Goal: Check status: Check status

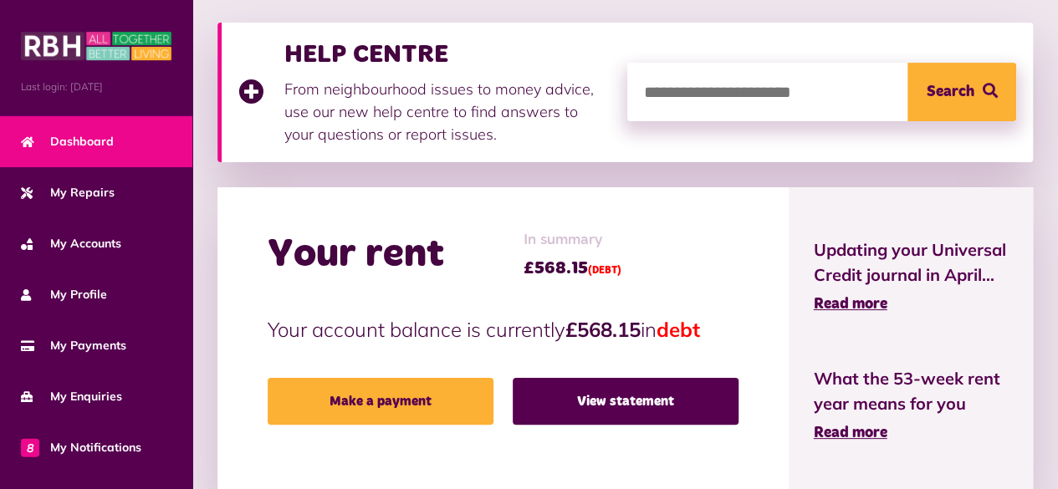
scroll to position [232, 0]
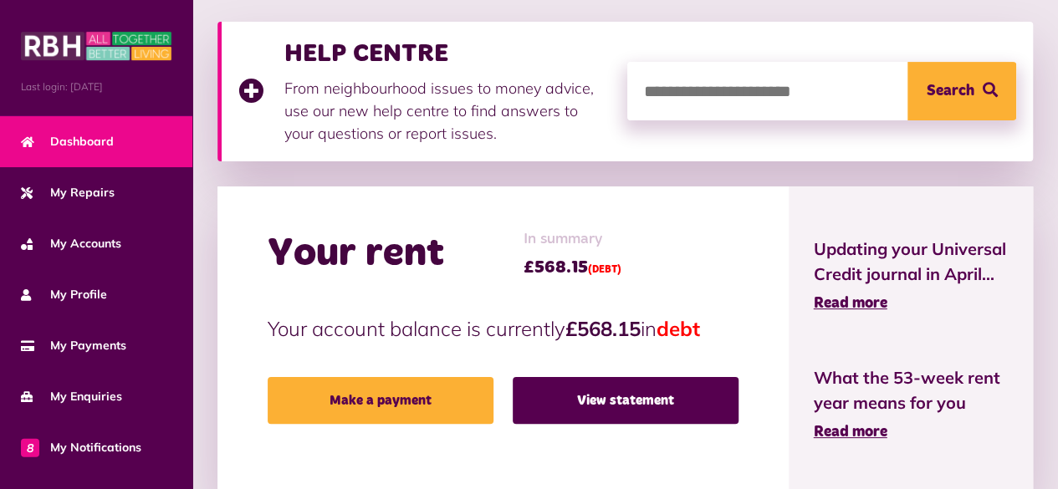
click at [97, 130] on link "Dashboard" at bounding box center [96, 141] width 192 height 51
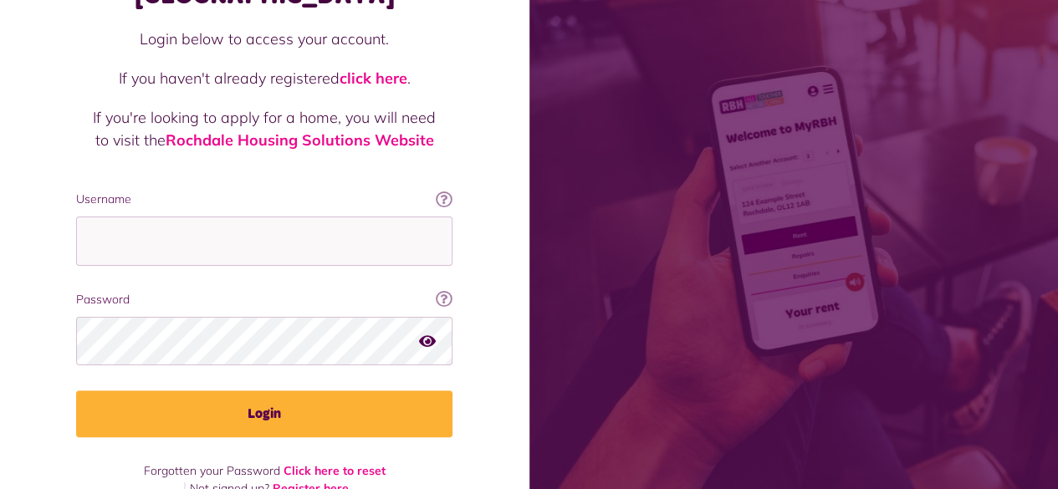
scroll to position [152, 0]
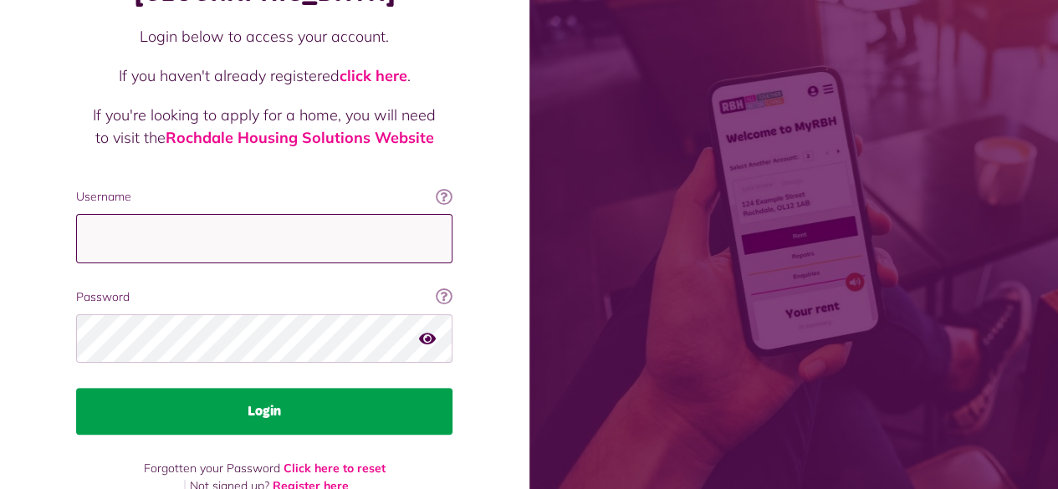
type input "**********"
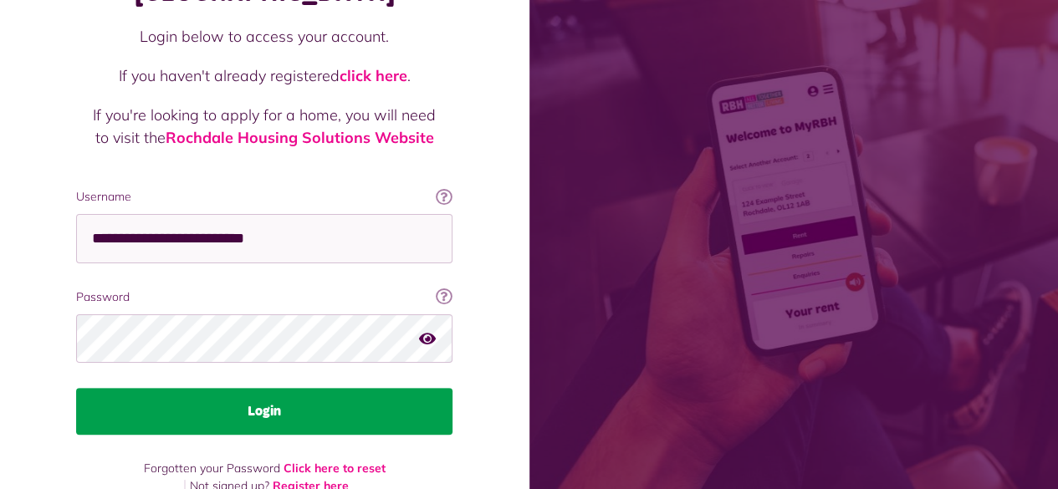
click at [280, 388] on button "Login" at bounding box center [264, 411] width 376 height 47
click at [208, 388] on button "Login" at bounding box center [264, 411] width 376 height 47
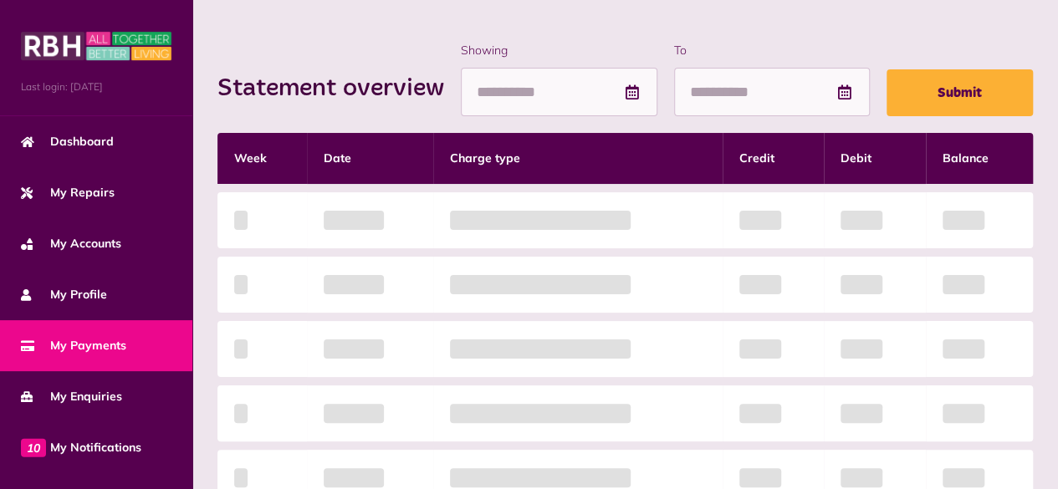
scroll to position [211, 0]
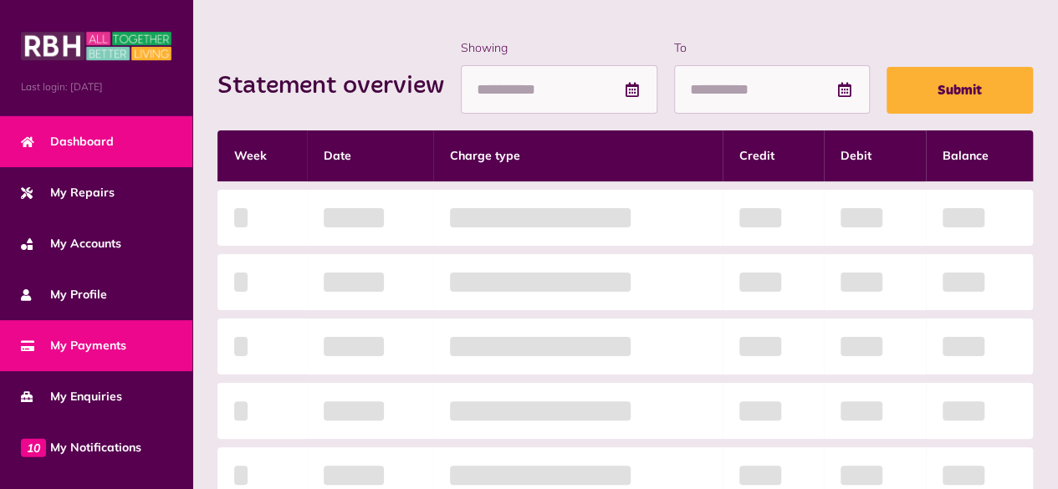
click at [60, 126] on link "Dashboard" at bounding box center [96, 141] width 192 height 51
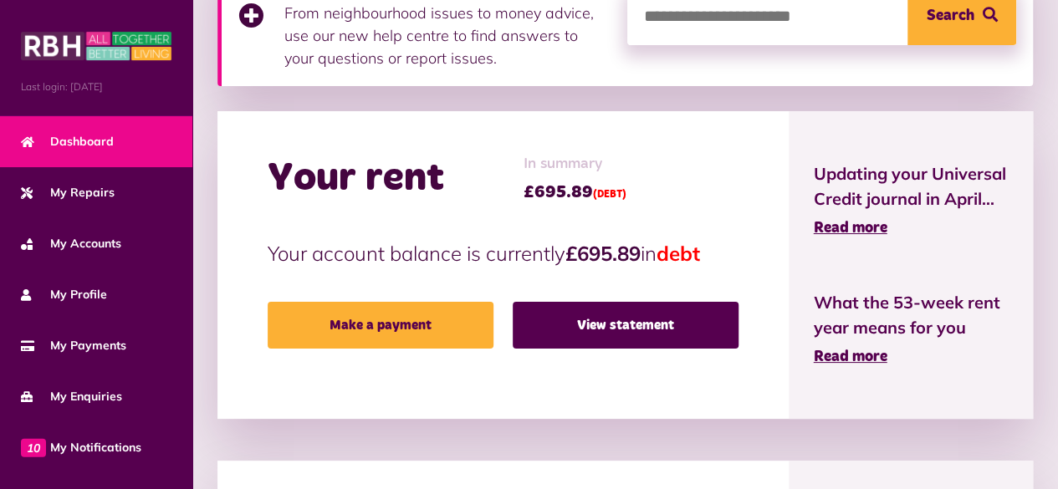
scroll to position [306, 0]
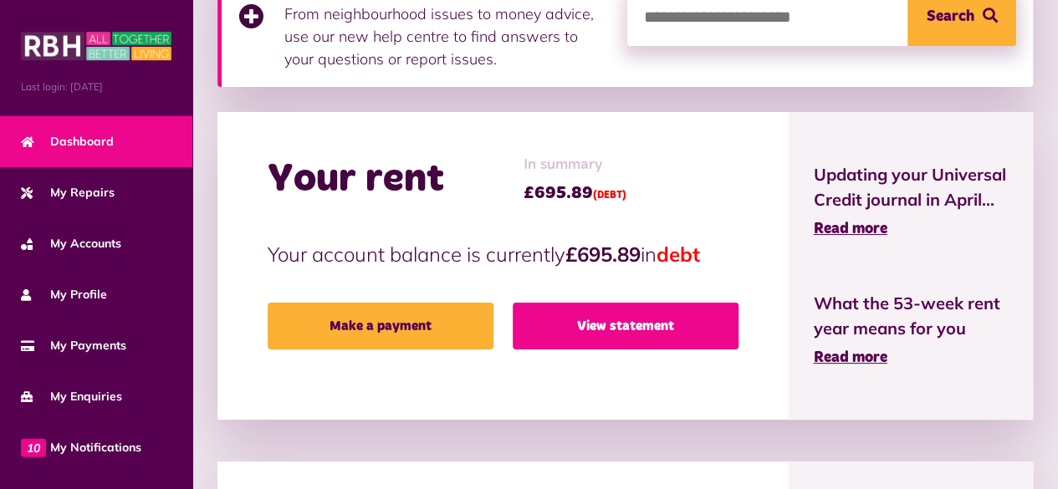
click at [602, 327] on link "View statement" at bounding box center [626, 326] width 226 height 47
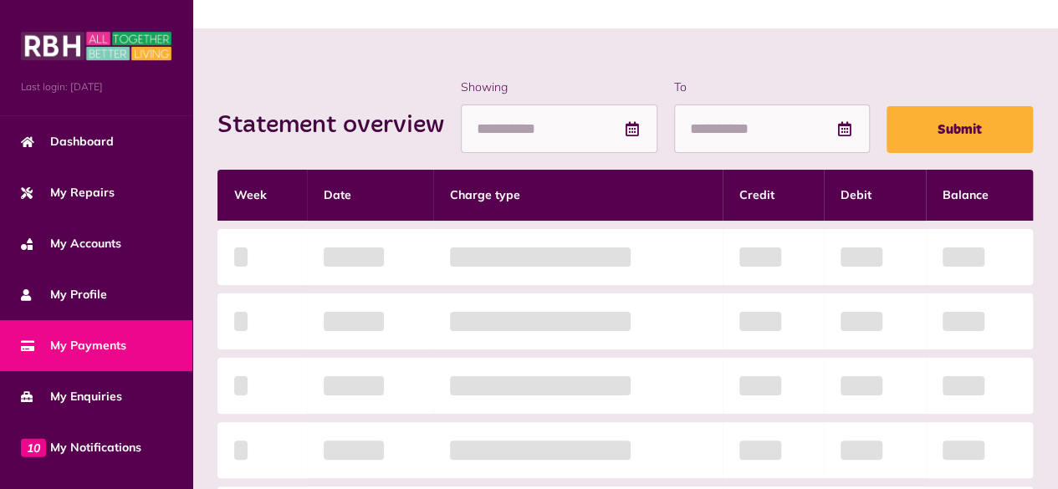
scroll to position [172, 0]
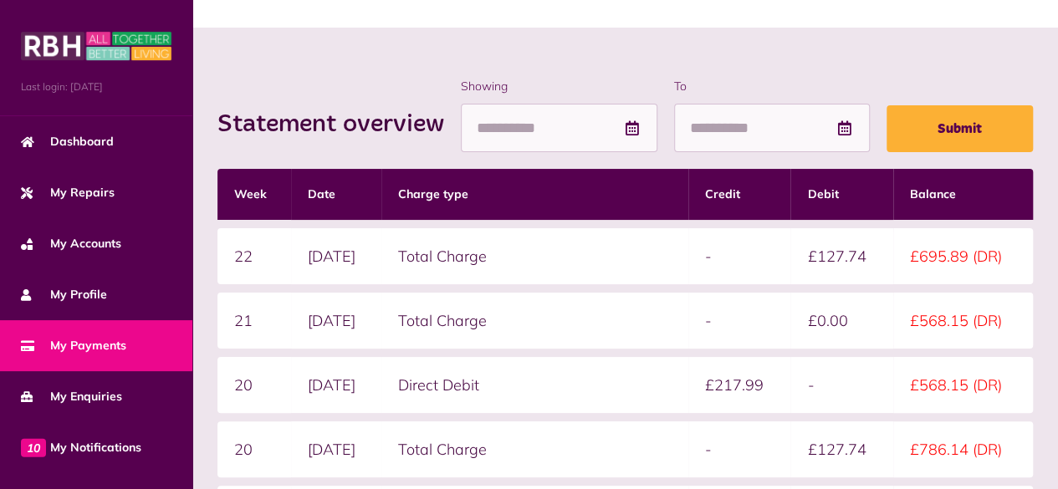
drag, startPoint x: 666, startPoint y: 300, endPoint x: 587, endPoint y: 64, distance: 248.5
click at [587, 64] on div "Statement overview Showing To Submit Week Date Charge type Credit Debit Balance…" at bounding box center [624, 417] width 865 height 778
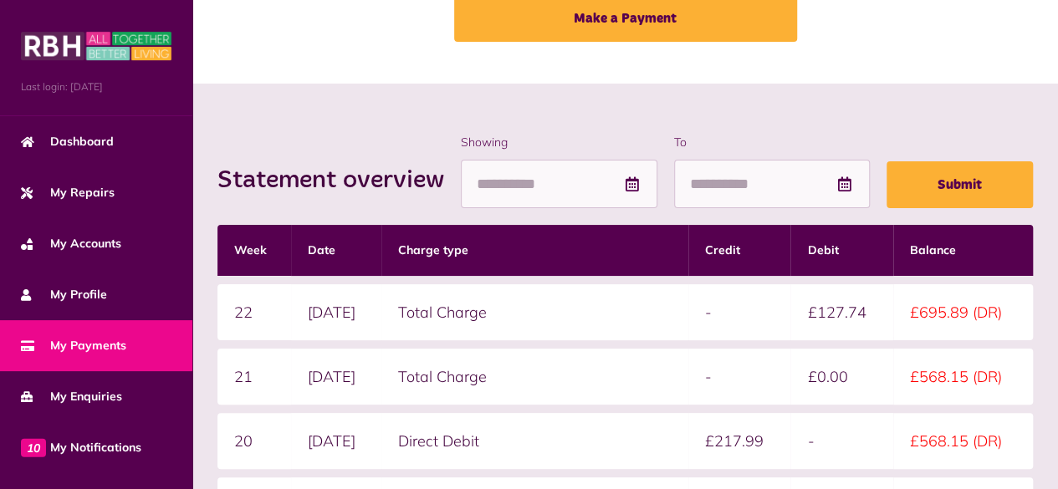
scroll to position [0, 0]
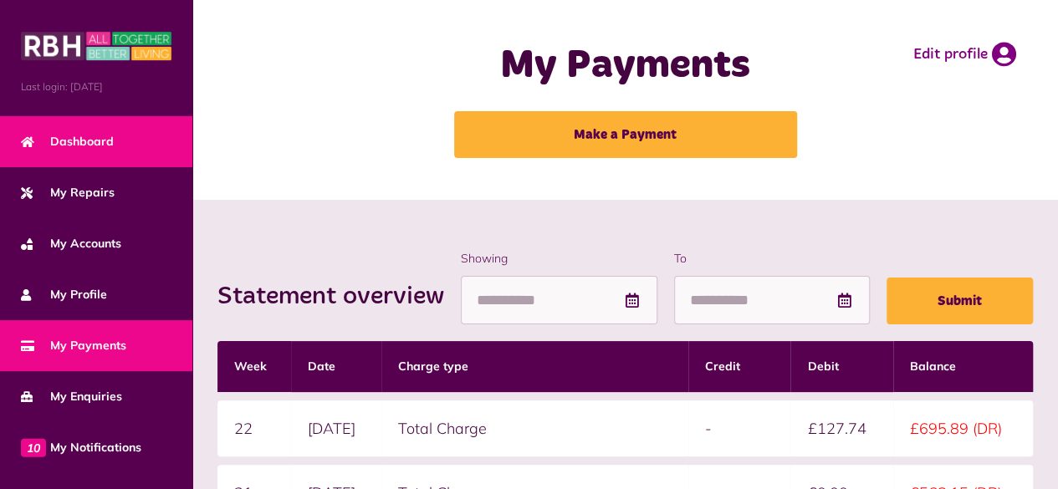
click at [79, 143] on span "Dashboard" at bounding box center [67, 142] width 93 height 18
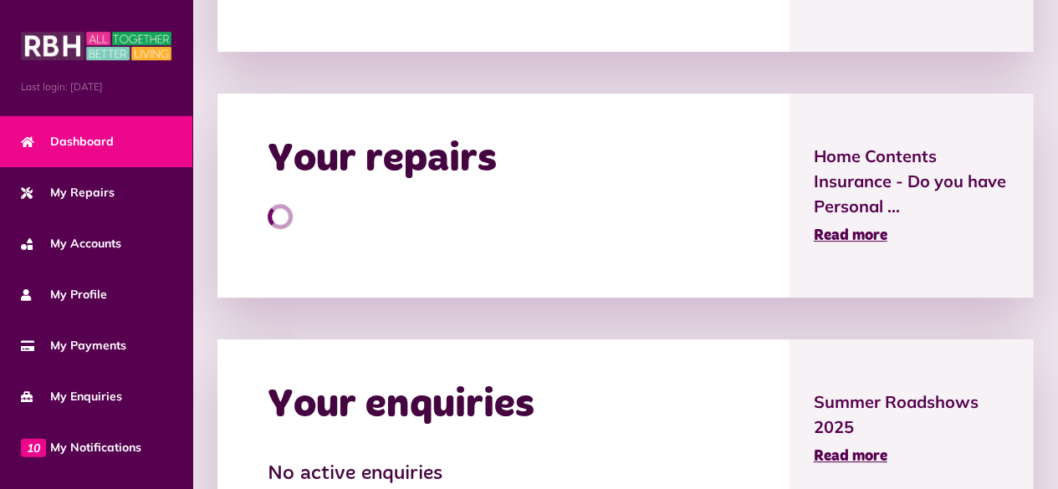
scroll to position [871, 0]
